Goal: Find specific page/section: Find specific page/section

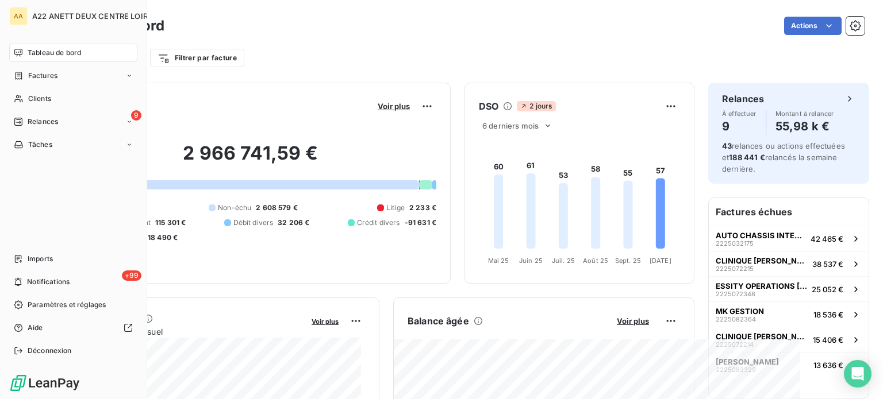
click at [31, 54] on span "Tableau de bord" at bounding box center [54, 53] width 53 height 10
click at [22, 98] on icon at bounding box center [19, 98] width 10 height 9
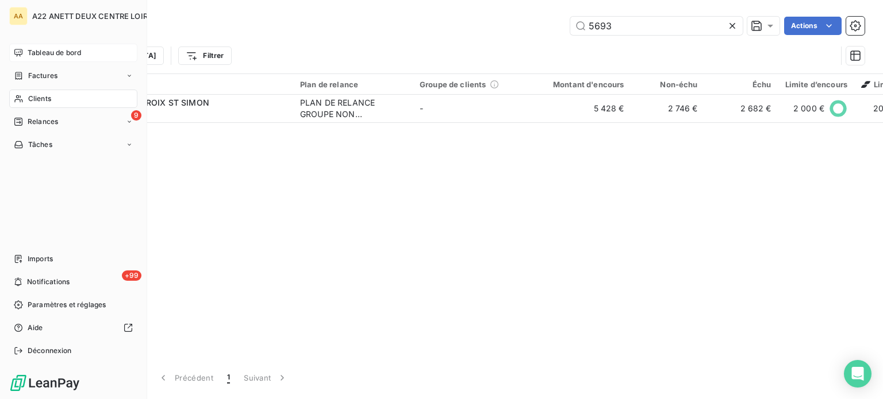
click at [21, 52] on icon at bounding box center [18, 52] width 9 height 9
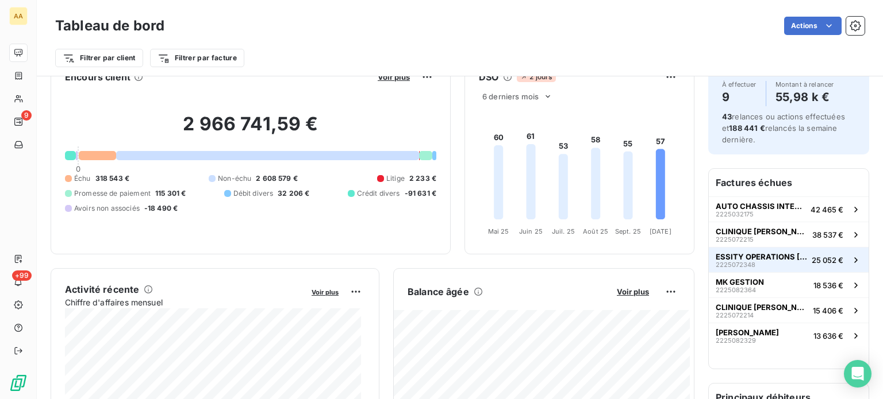
scroll to position [57, 0]
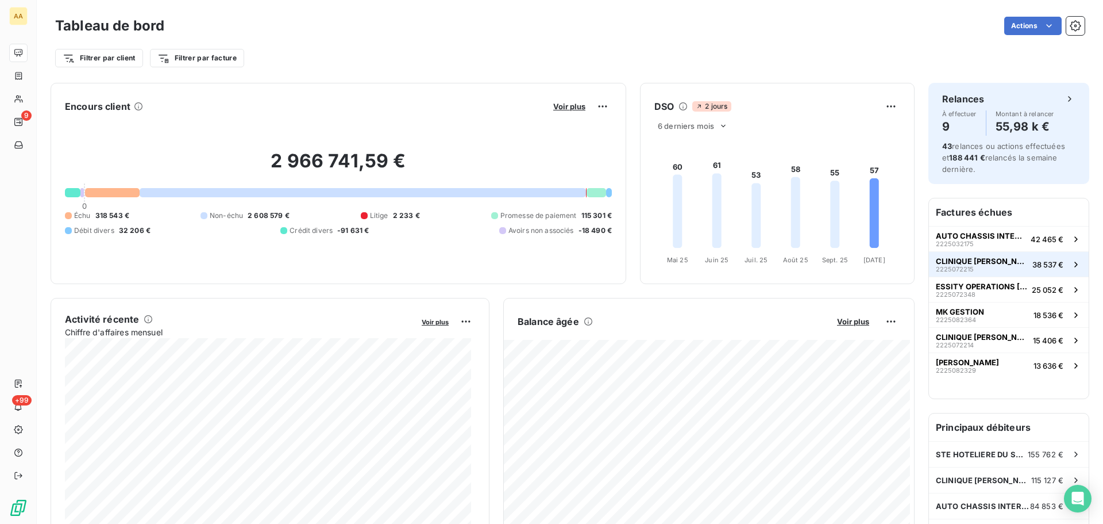
click at [1075, 262] on icon "button" at bounding box center [1076, 263] width 3 height 5
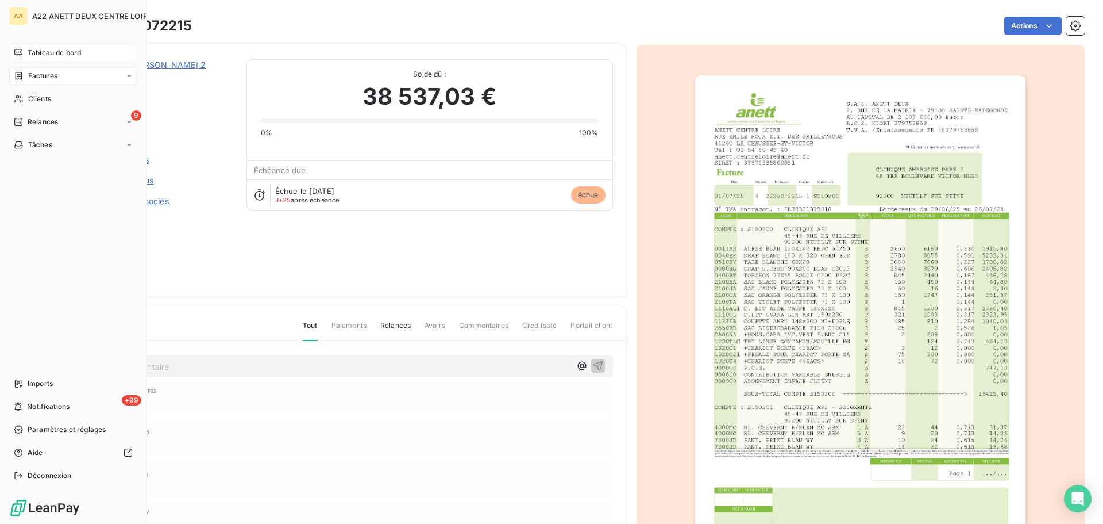
click at [49, 57] on span "Tableau de bord" at bounding box center [54, 53] width 53 height 10
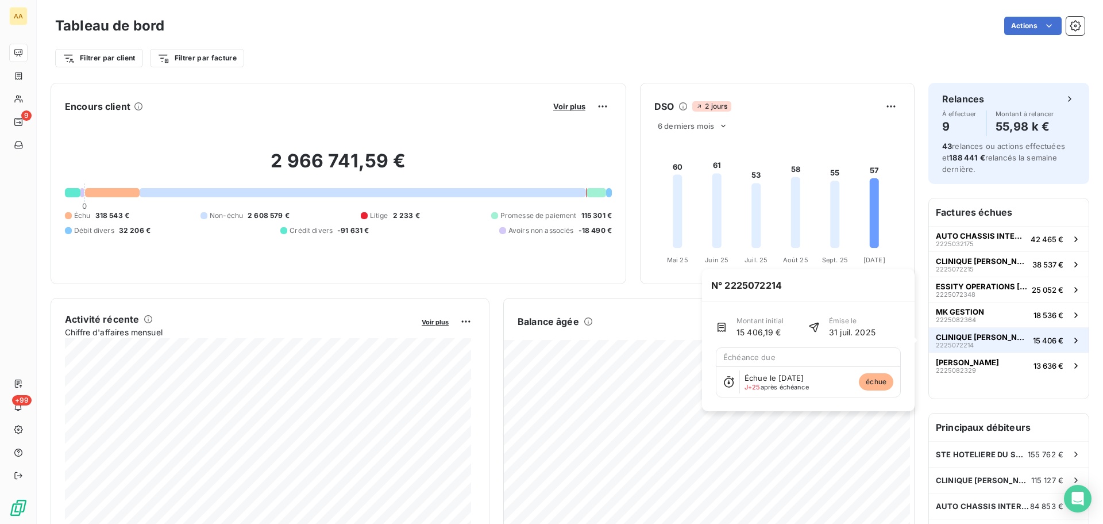
click at [1033, 338] on span "15 406 €" at bounding box center [1048, 340] width 30 height 9
